Goal: Obtain resource: Download file/media

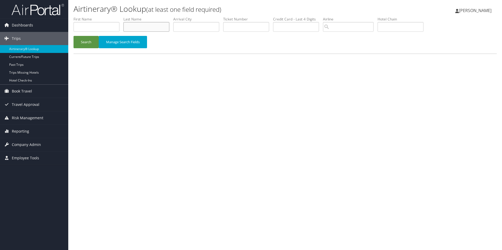
click at [153, 27] on input "text" at bounding box center [146, 27] width 46 height 10
type input "mccabe"
click at [74, 36] on button "Search" at bounding box center [86, 42] width 25 height 12
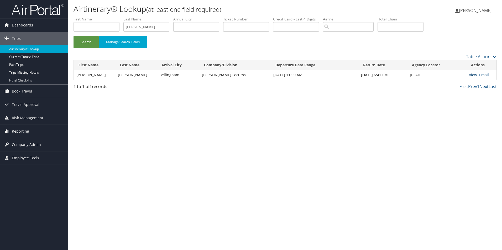
click at [469, 74] on link "View" at bounding box center [473, 74] width 8 height 5
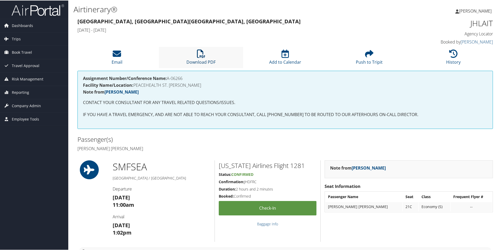
click at [193, 60] on link "Download PDF" at bounding box center [200, 58] width 29 height 13
